Goal: Information Seeking & Learning: Compare options

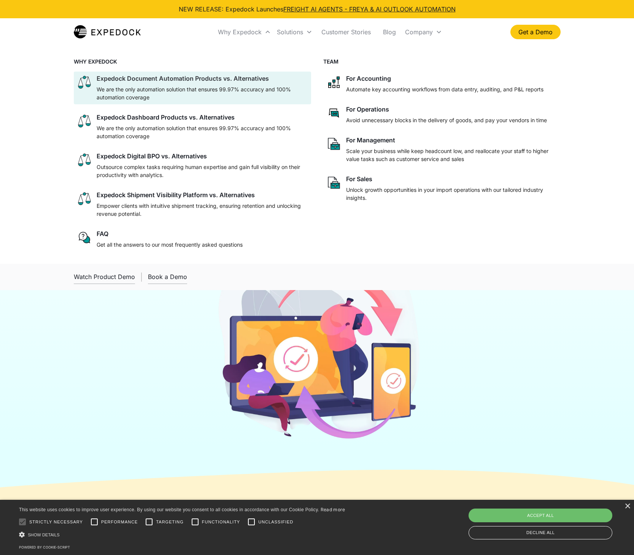
click at [192, 91] on p "We are the only automation solution that ensures 99.97% accuracy and 100% autom…" at bounding box center [202, 93] width 211 height 16
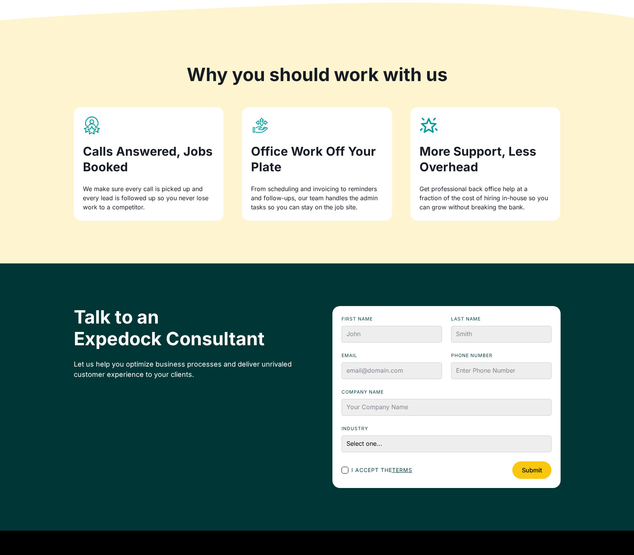
scroll to position [787, 0]
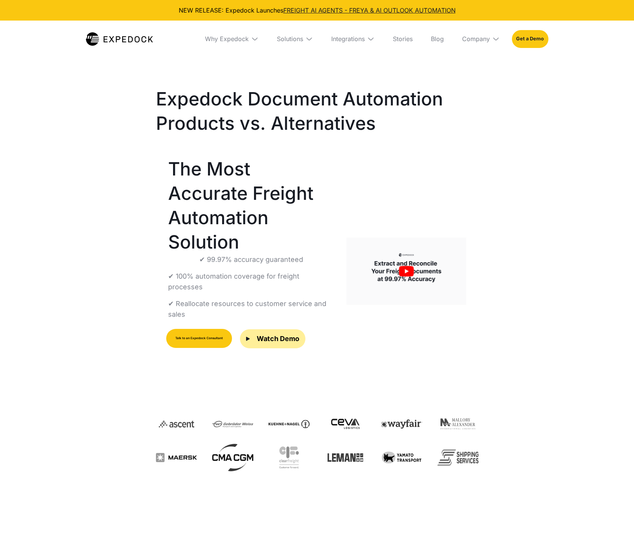
select select
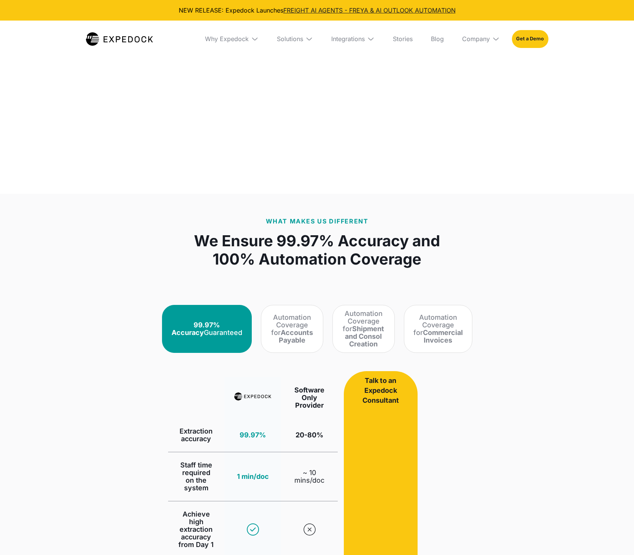
scroll to position [586, 0]
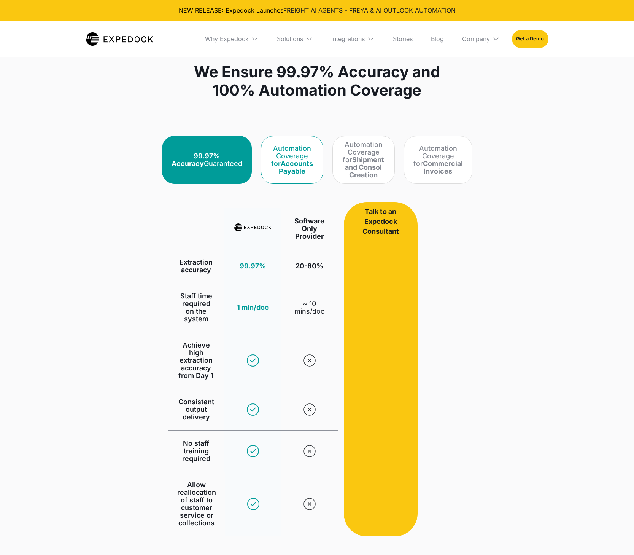
click at [271, 181] on link "Automation Coverage for Accounts Payable" at bounding box center [292, 160] width 62 height 48
click at [300, 173] on div "Automation Coverage for Accounts Payable" at bounding box center [291, 160] width 43 height 30
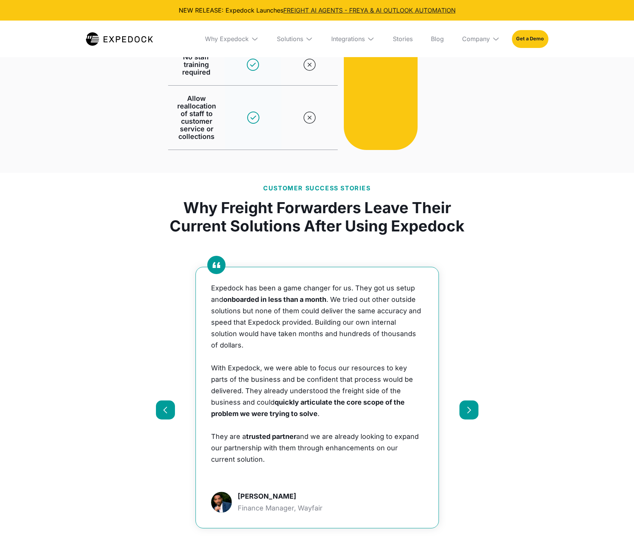
scroll to position [1024, 0]
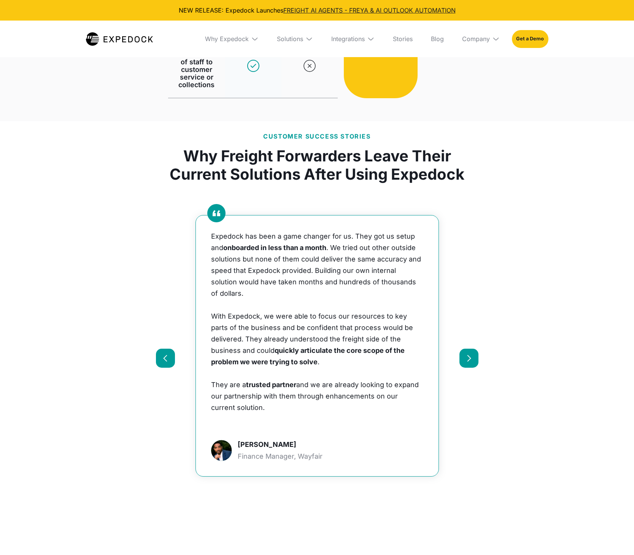
click at [470, 354] on div at bounding box center [469, 358] width 8 height 8
click at [472, 354] on div at bounding box center [469, 358] width 8 height 8
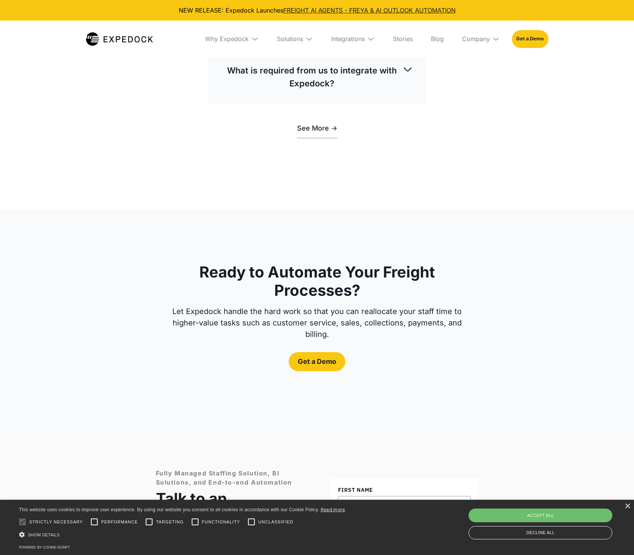
scroll to position [2475, 0]
